Goal: Information Seeking & Learning: Learn about a topic

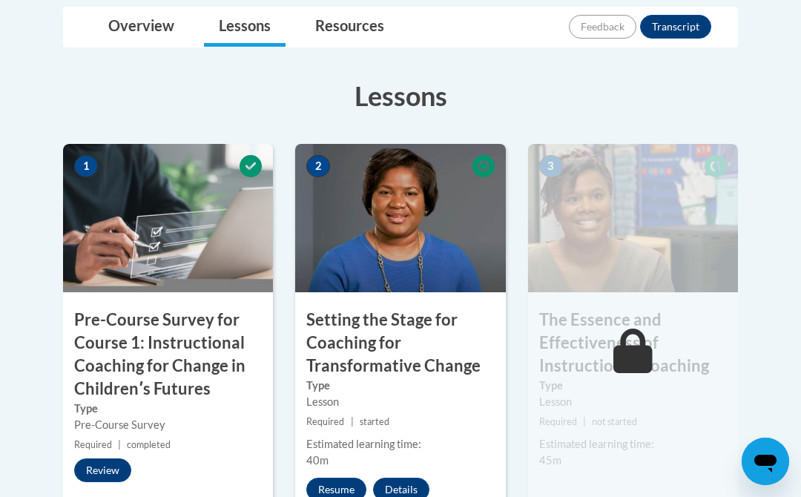
click at [345, 496] on button "Resume" at bounding box center [336, 490] width 60 height 24
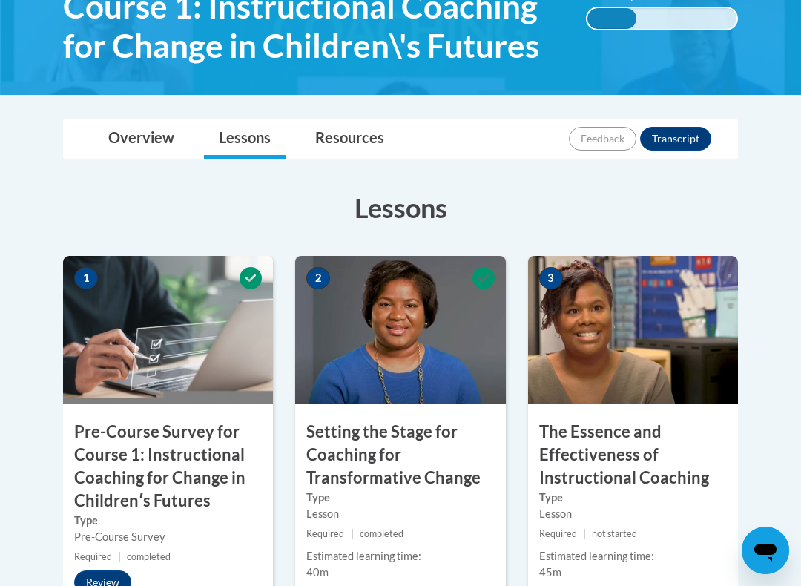
scroll to position [283, 0]
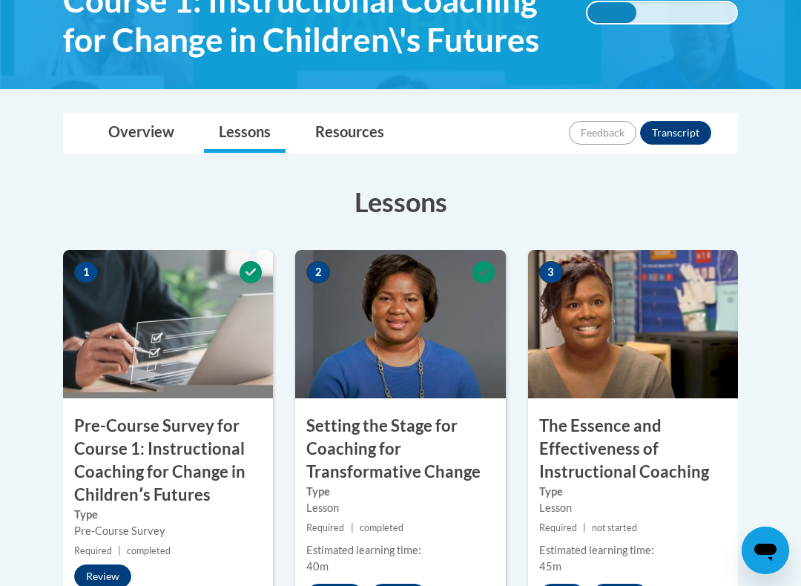
click at [614, 449] on h3 "The Essence and Effectiveness of Instructional Coaching" at bounding box center [633, 449] width 210 height 68
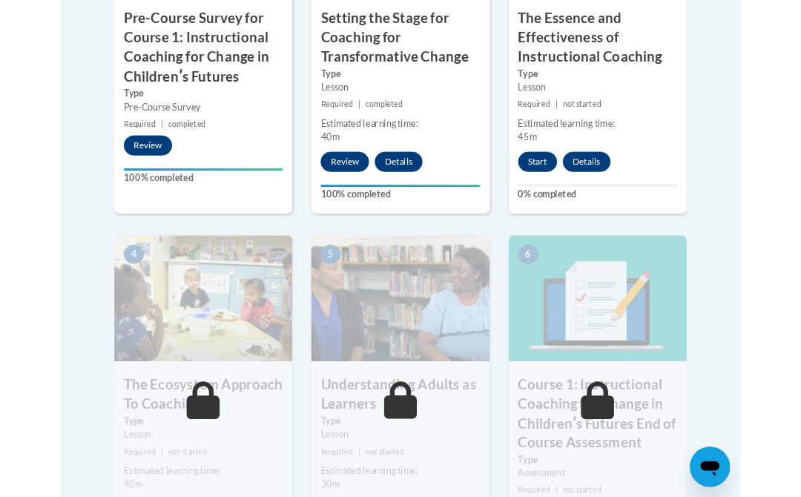
scroll to position [645, 0]
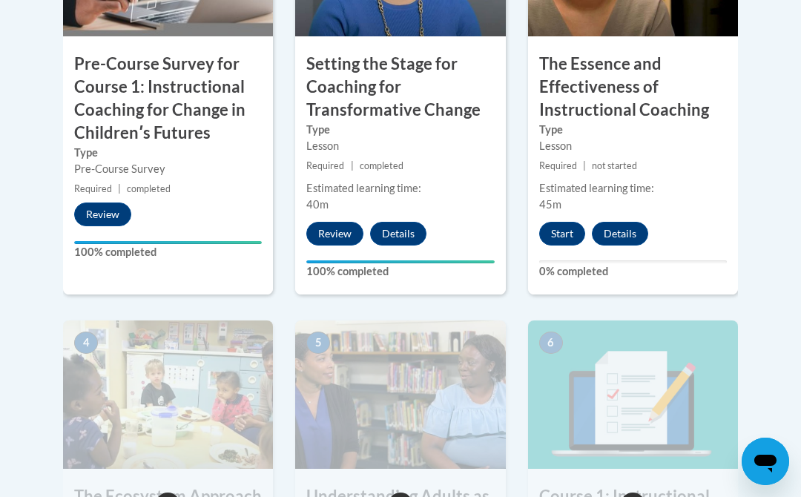
click at [623, 241] on button "Details" at bounding box center [620, 234] width 56 height 24
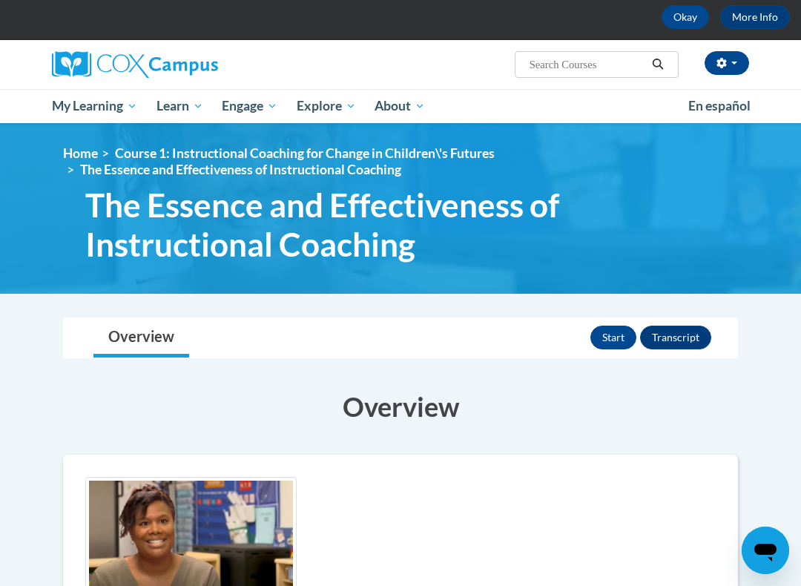
scroll to position [73, 0]
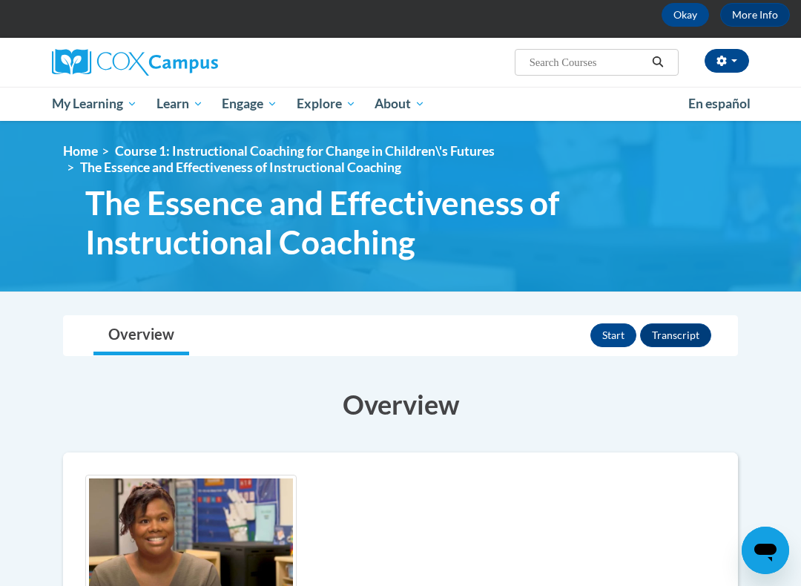
click at [610, 344] on button "Start" at bounding box center [614, 336] width 46 height 24
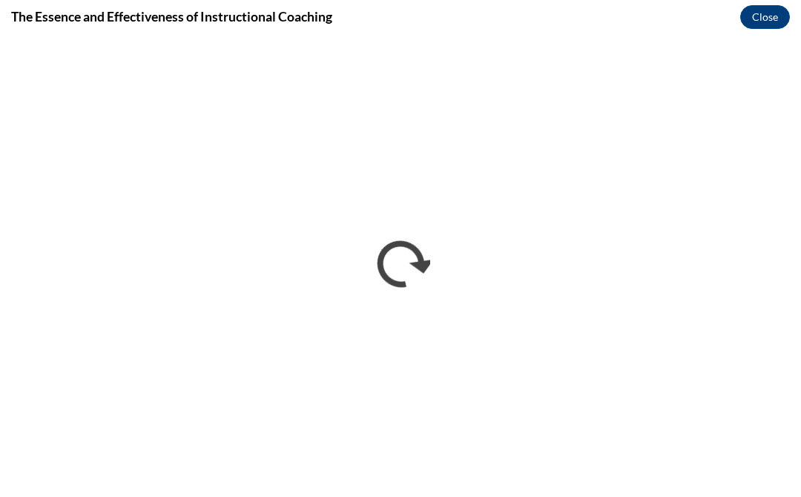
scroll to position [0, 0]
